Goal: Communication & Community: Connect with others

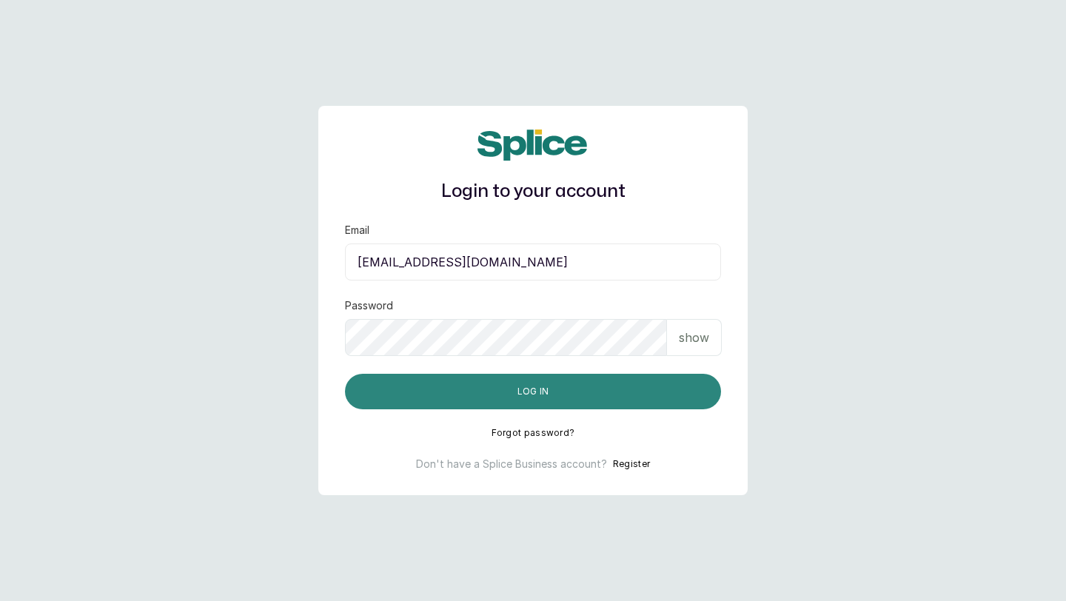
click at [438, 391] on button "Log in" at bounding box center [533, 392] width 376 height 36
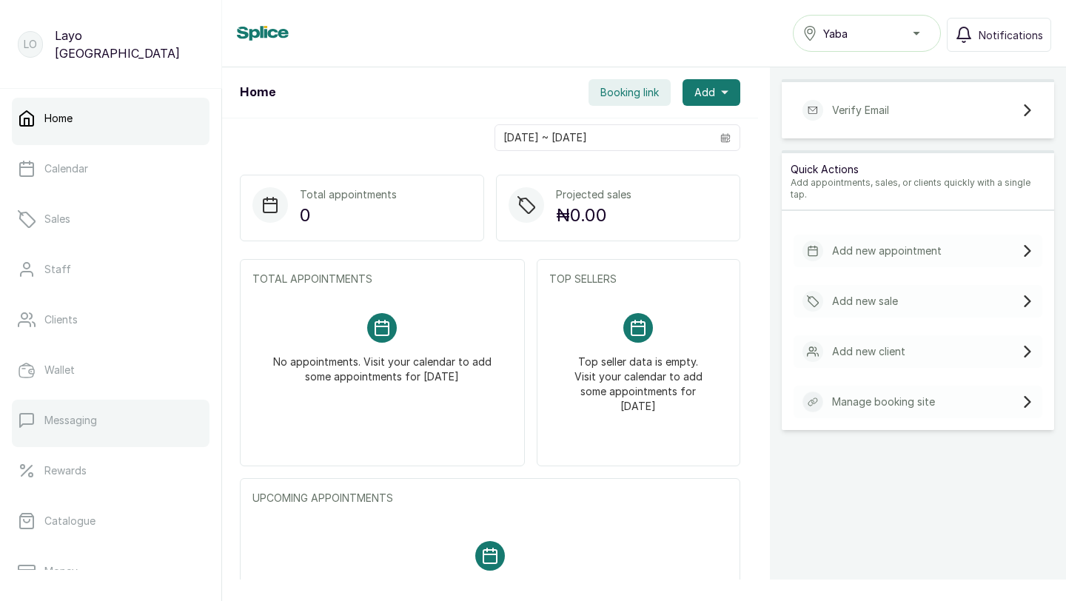
click at [95, 423] on p "Messaging" at bounding box center [70, 420] width 53 height 15
